Goal: Transaction & Acquisition: Subscribe to service/newsletter

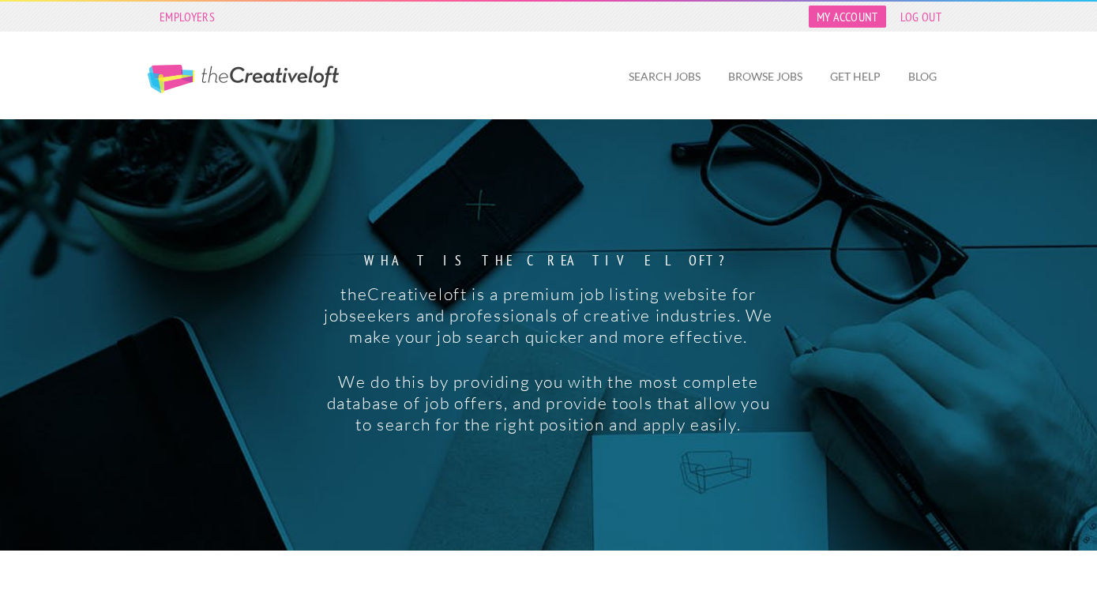
click at [834, 21] on link "My Account" at bounding box center [847, 17] width 77 height 22
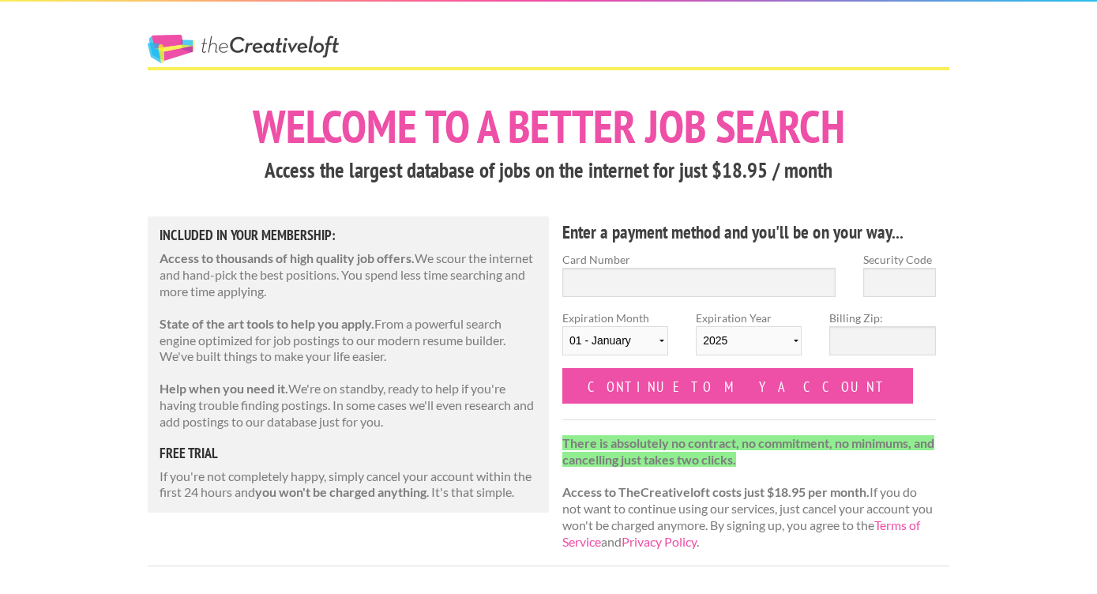
click at [171, 46] on link "The Creative Loft" at bounding box center [243, 49] width 191 height 28
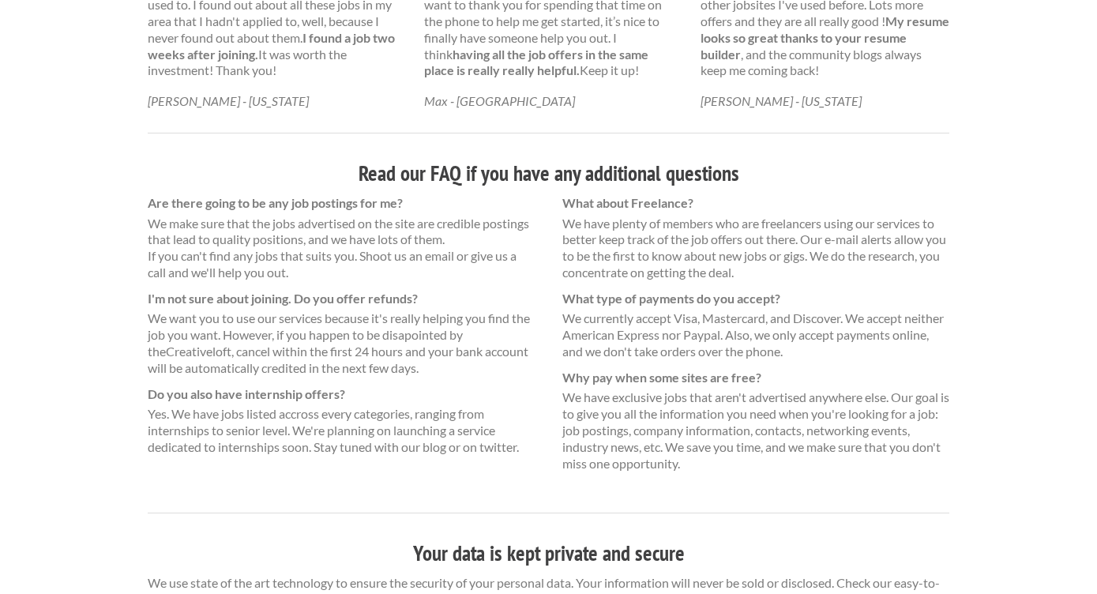
scroll to position [1021, 0]
